Goal: Information Seeking & Learning: Learn about a topic

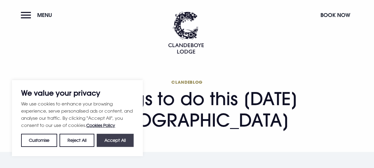
click at [117, 137] on button "Accept All" at bounding box center [115, 140] width 37 height 13
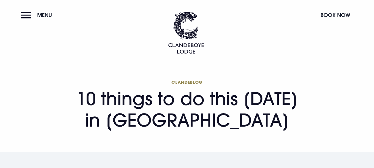
checkbox input "true"
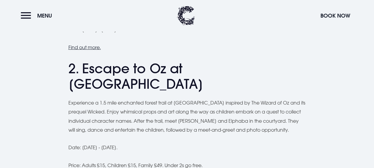
scroll to position [790, 0]
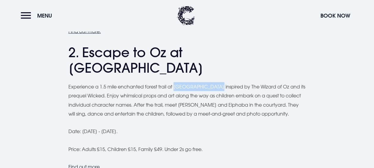
drag, startPoint x: 176, startPoint y: 77, endPoint x: 220, endPoint y: 76, distance: 43.5
click at [220, 82] on p "Experience a 1.5 mile enchanted forest trail at [GEOGRAPHIC_DATA] inspired by T…" at bounding box center [187, 100] width 238 height 36
drag, startPoint x: 220, startPoint y: 76, endPoint x: 213, endPoint y: 76, distance: 6.5
copy p "Clandeboye Estate"
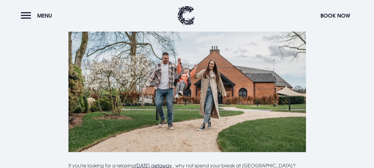
scroll to position [2997, 0]
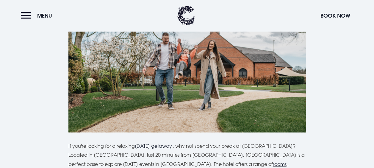
click at [374, 14] on header "Menu Book Now" at bounding box center [187, 15] width 374 height 31
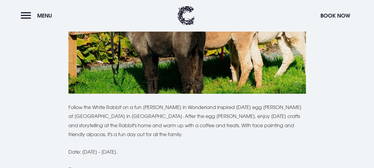
scroll to position [685, 0]
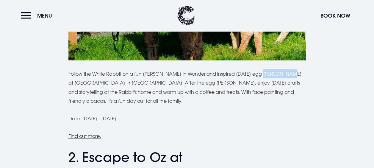
drag, startPoint x: 255, startPoint y: 74, endPoint x: 280, endPoint y: 73, distance: 25.6
click at [280, 73] on p "Follow the White Rabbit on a fun [PERSON_NAME] in Wonderland inspired [DATE] eg…" at bounding box center [187, 87] width 238 height 36
drag, startPoint x: 280, startPoint y: 73, endPoint x: 270, endPoint y: 73, distance: 10.7
copy p "Ballyburren"
